Goal: Task Accomplishment & Management: Use online tool/utility

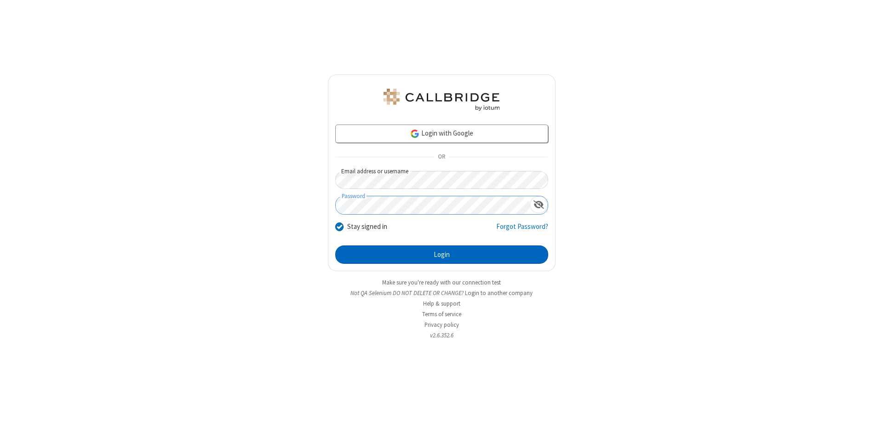
click at [442, 255] on button "Login" at bounding box center [441, 255] width 213 height 18
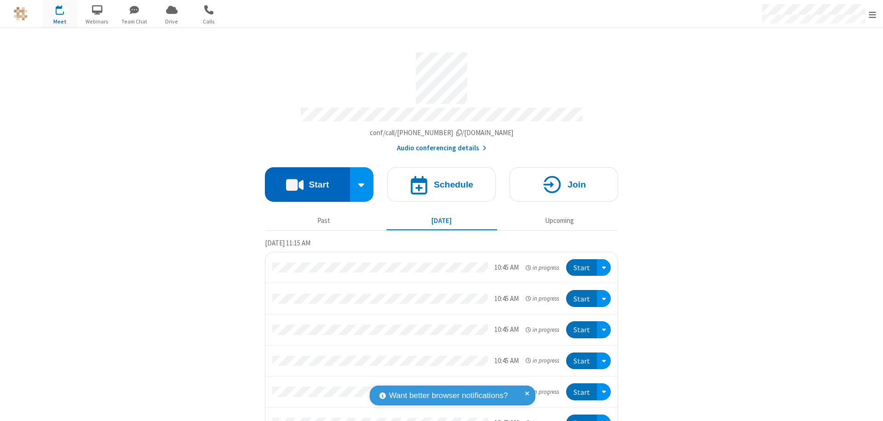
click at [304, 180] on button "Start" at bounding box center [307, 184] width 85 height 34
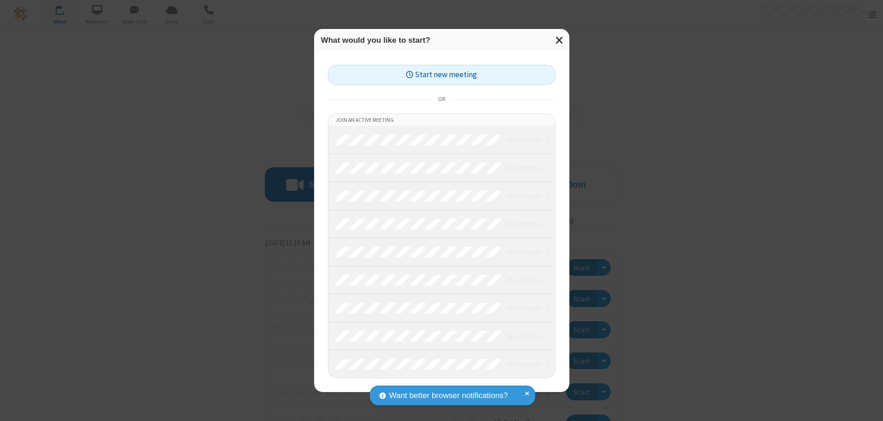
click at [442, 75] on button "Start new meeting" at bounding box center [442, 75] width 228 height 21
